Goal: Find contact information: Find contact information

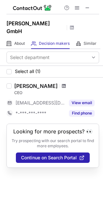
click at [62, 88] on span at bounding box center [64, 86] width 4 height 5
click at [90, 7] on span at bounding box center [87, 7] width 5 height 5
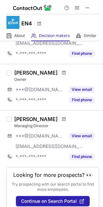
scroll to position [249, 0]
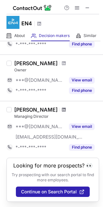
click at [62, 107] on span at bounding box center [64, 109] width 4 height 5
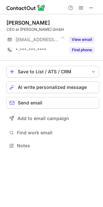
scroll to position [141, 103]
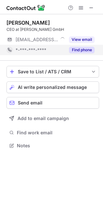
click at [86, 50] on button "Find phone" at bounding box center [82, 50] width 26 height 7
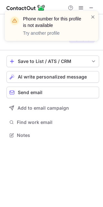
scroll to position [121, 103]
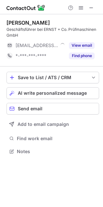
scroll to position [147, 103]
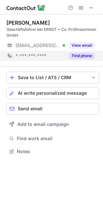
click at [79, 58] on button "Find phone" at bounding box center [82, 56] width 26 height 7
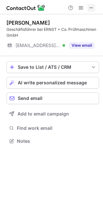
click at [91, 7] on span at bounding box center [91, 7] width 5 height 5
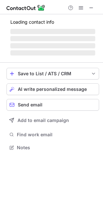
scroll to position [141, 103]
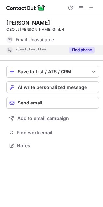
click at [80, 51] on button "Find phone" at bounding box center [82, 50] width 26 height 7
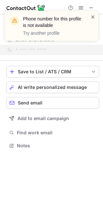
click at [94, 17] on span at bounding box center [93, 17] width 5 height 7
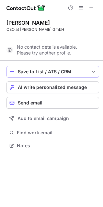
scroll to position [131, 103]
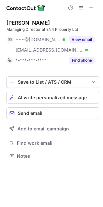
scroll to position [152, 103]
